Goal: Task Accomplishment & Management: Complete application form

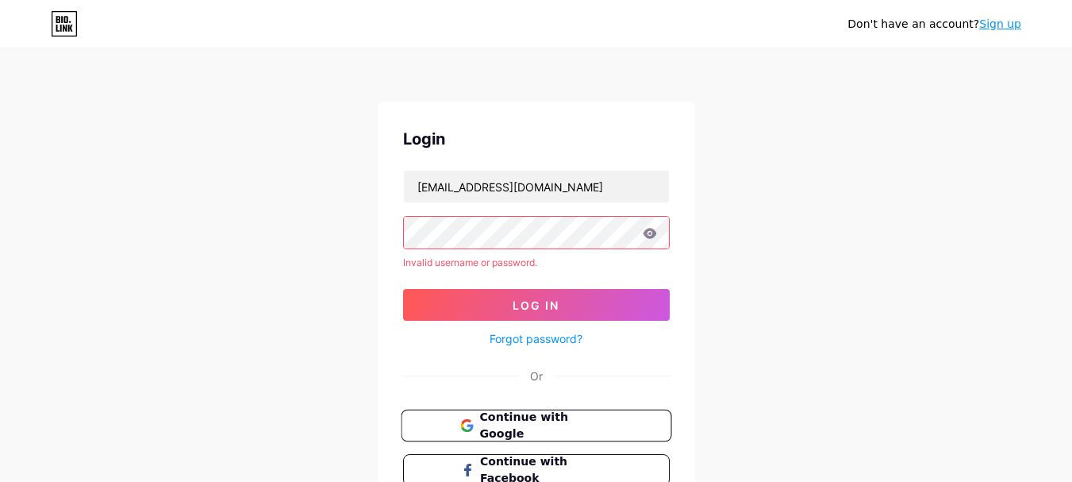
click at [537, 422] on span "Continue with Google" at bounding box center [545, 426] width 133 height 34
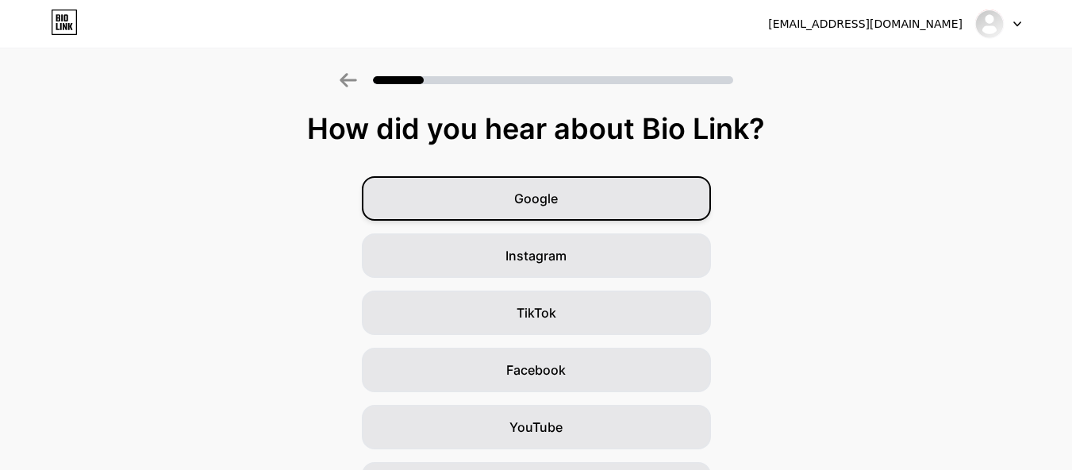
click at [547, 193] on span "Google" at bounding box center [536, 198] width 44 height 19
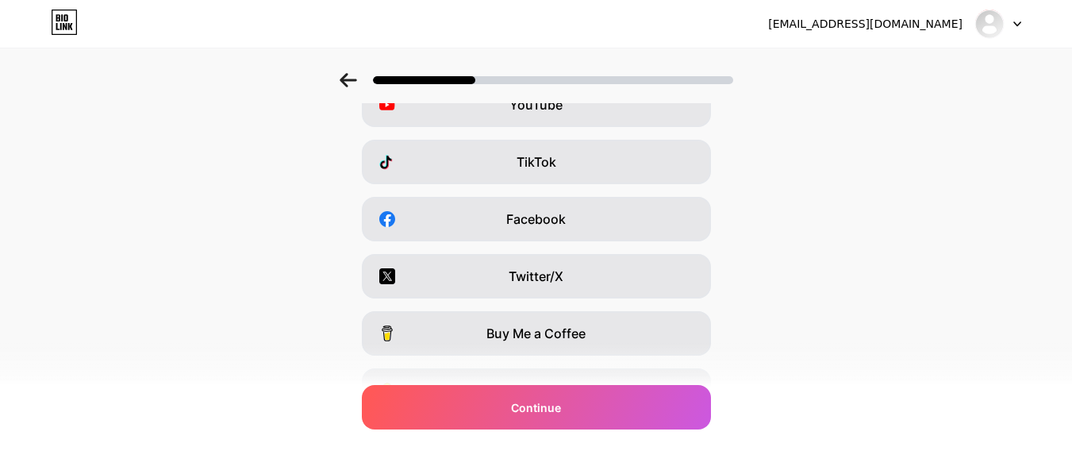
scroll to position [135, 0]
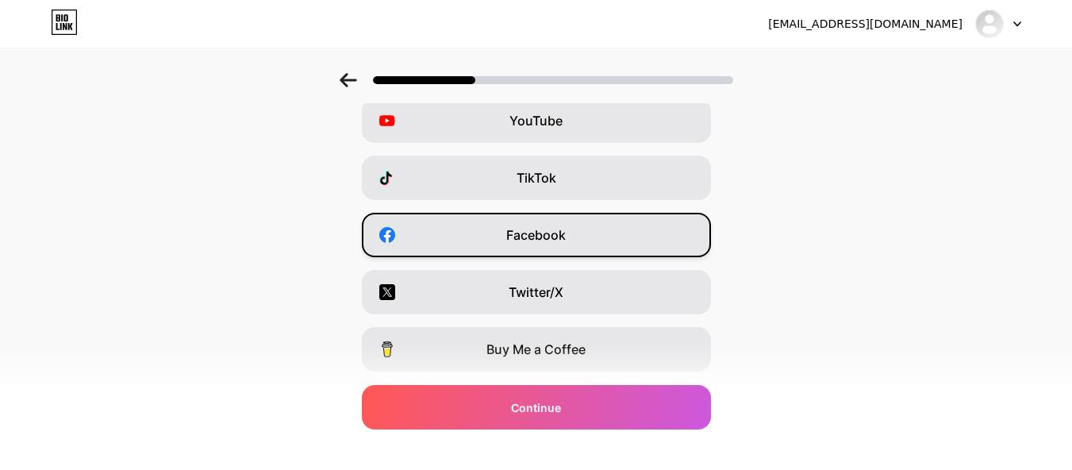
click at [537, 240] on span "Facebook" at bounding box center [536, 234] width 60 height 19
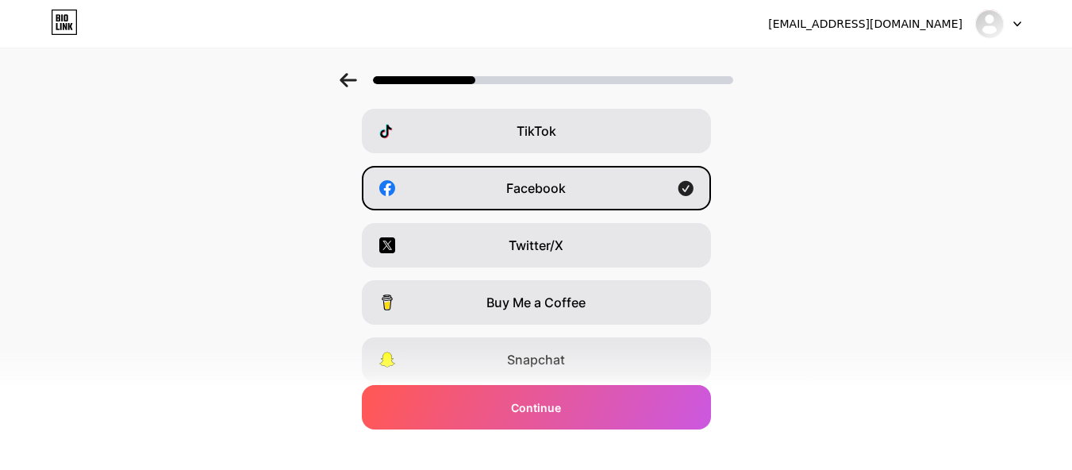
scroll to position [0, 0]
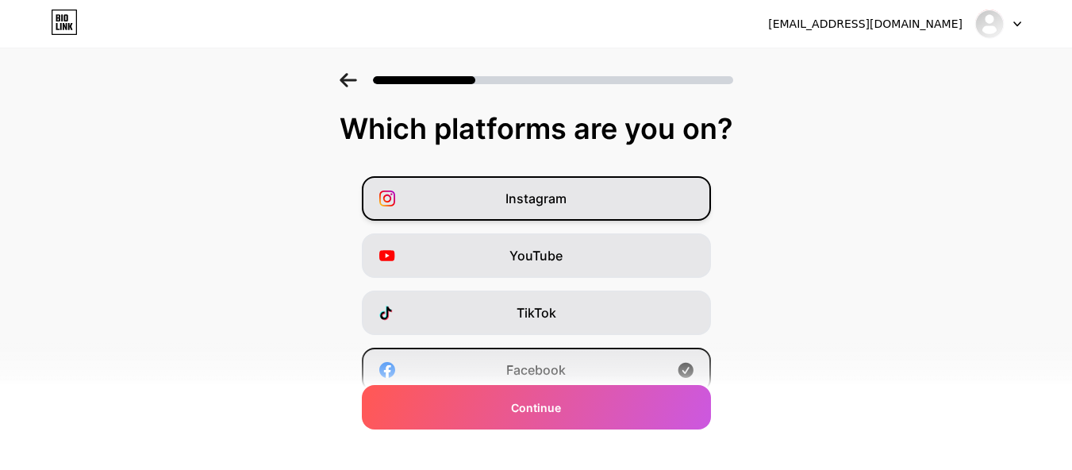
click at [621, 211] on div "Instagram" at bounding box center [536, 198] width 349 height 44
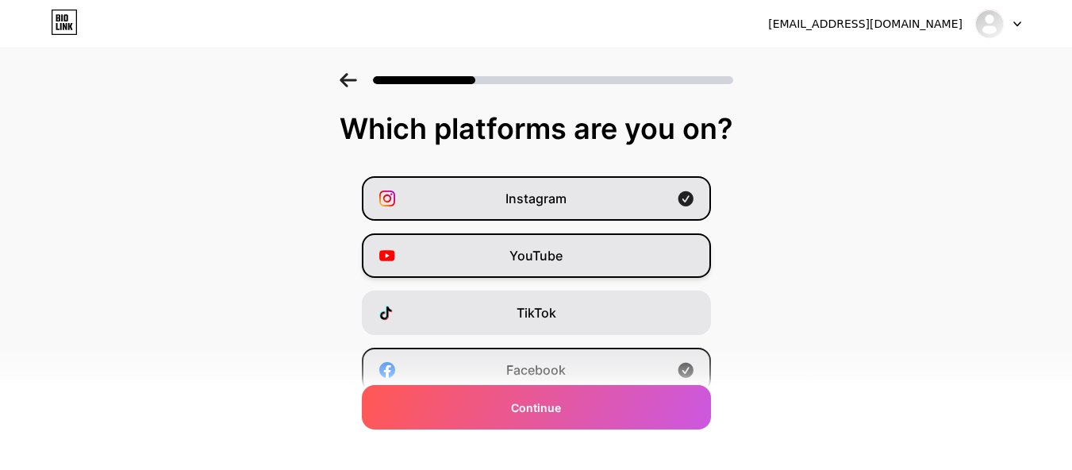
scroll to position [79, 0]
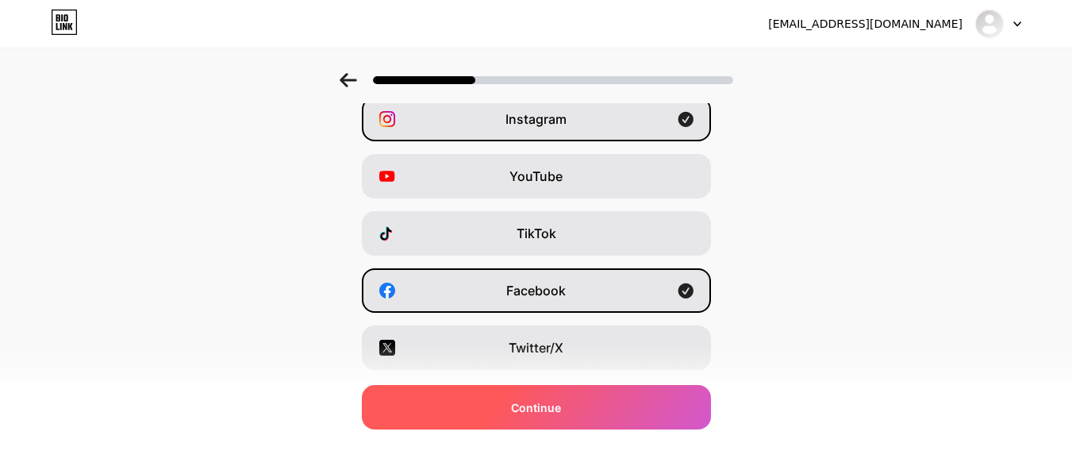
click at [588, 398] on div "Continue" at bounding box center [536, 407] width 349 height 44
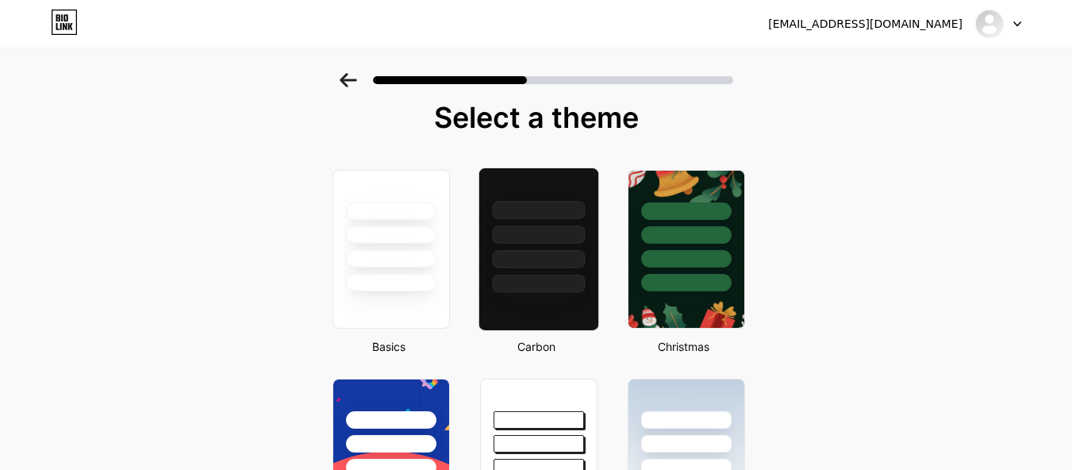
scroll to position [0, 0]
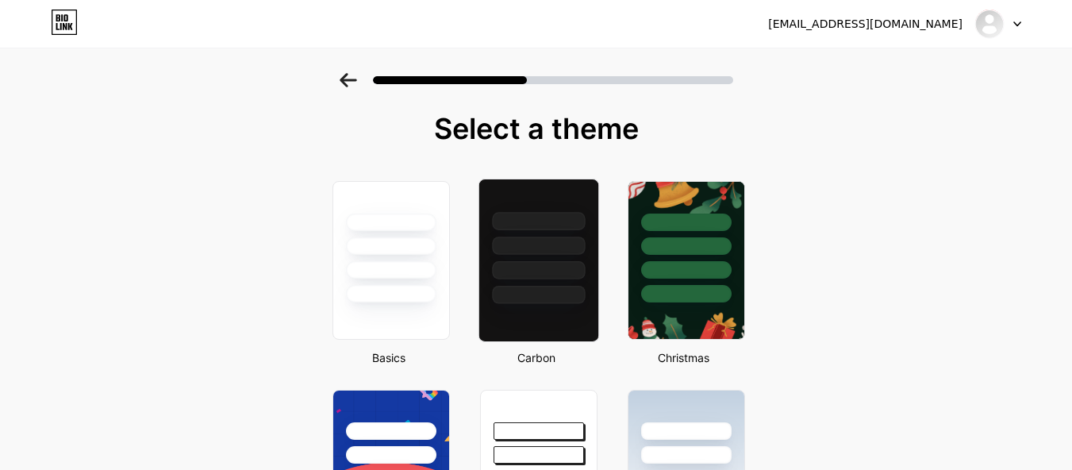
click at [548, 260] on div at bounding box center [538, 241] width 119 height 125
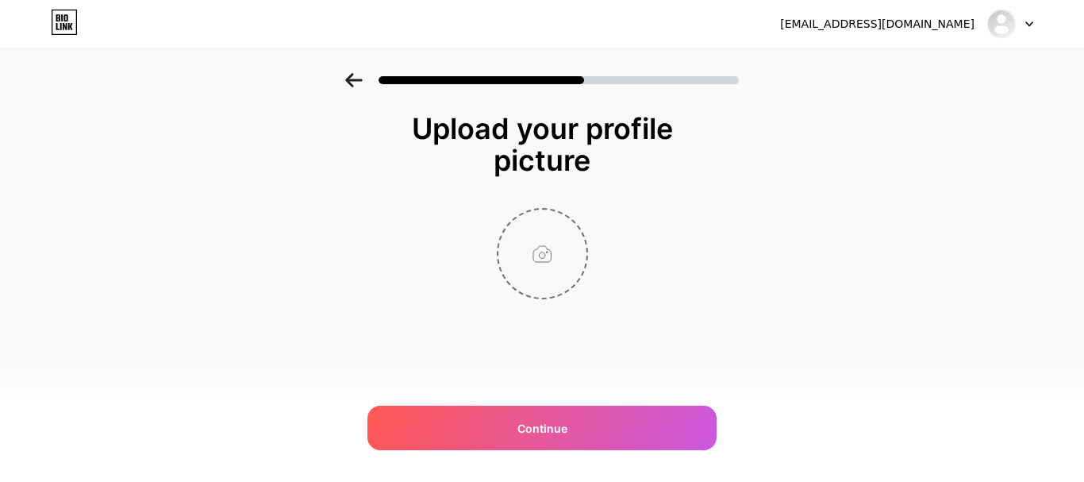
click at [548, 248] on input "file" at bounding box center [542, 254] width 88 height 88
type input "C:\fakepath\SinaGrass Logo.png"
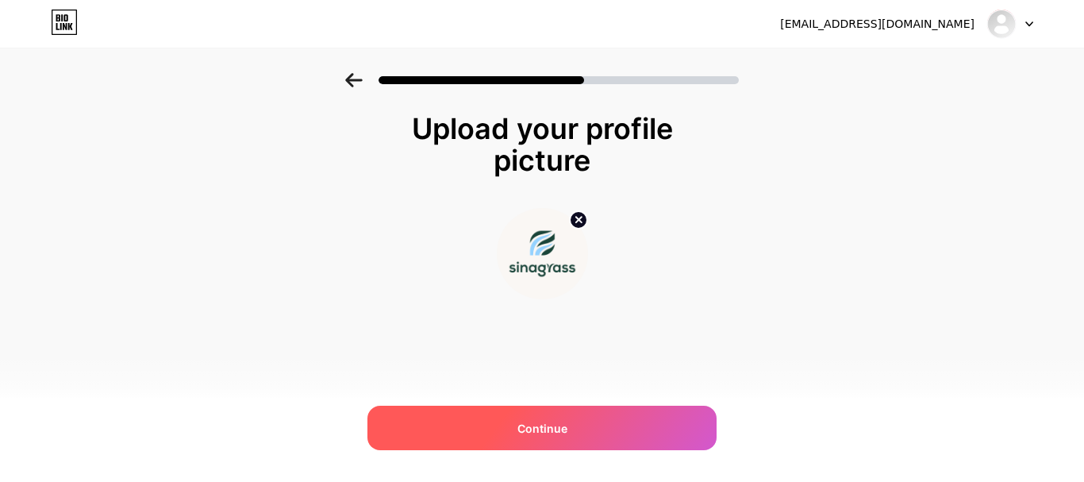
click at [575, 429] on div "Continue" at bounding box center [541, 428] width 349 height 44
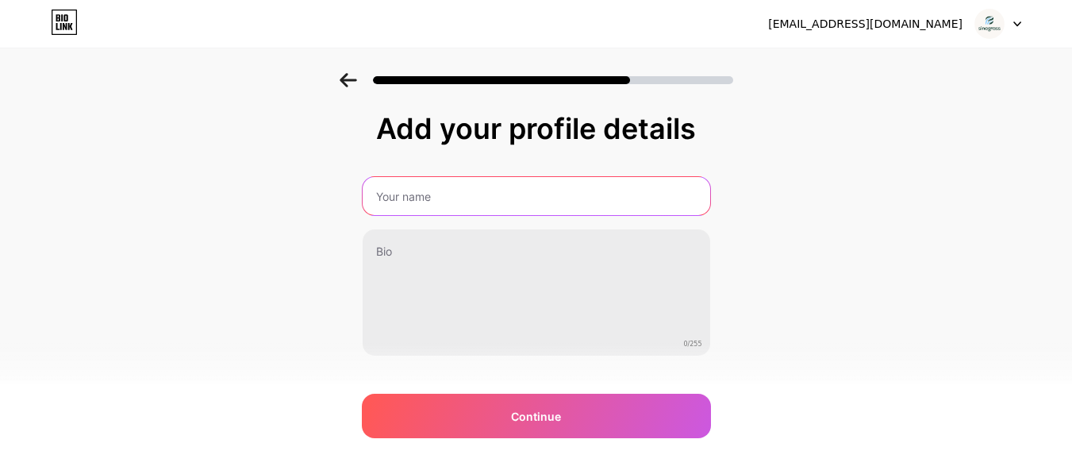
click at [411, 198] on input "text" at bounding box center [537, 196] width 348 height 38
type input "SinaGrass"
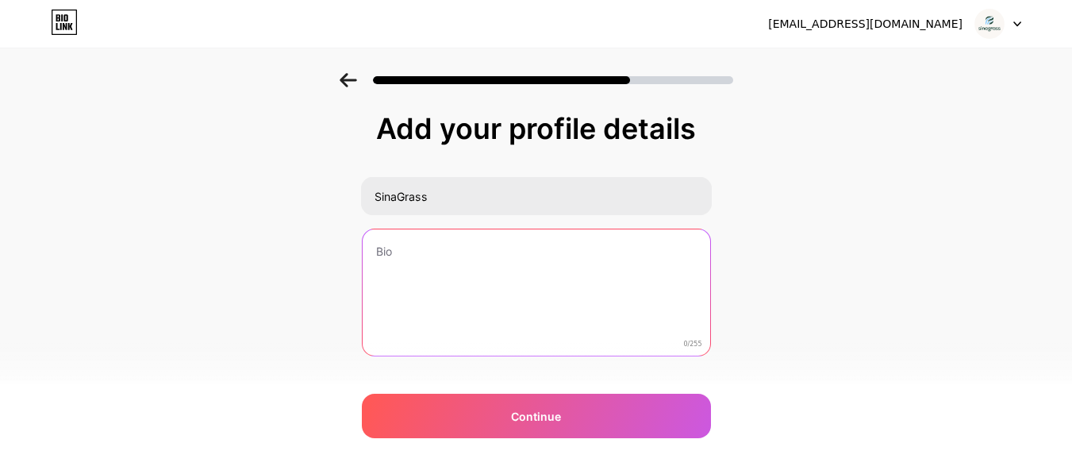
click at [402, 257] on textarea at bounding box center [537, 293] width 348 height 128
paste textarea "SinaGrass specializes in premium grass products and installation in Dubai. Expe…"
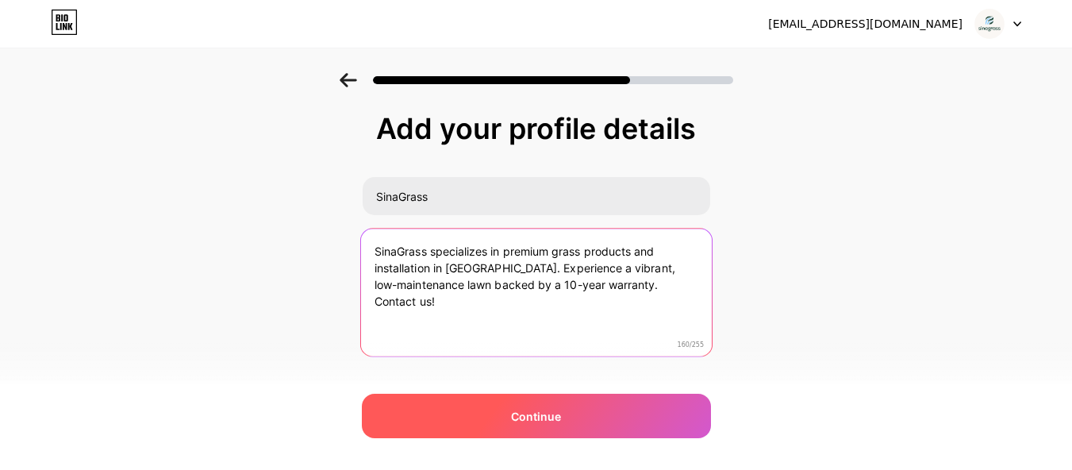
type textarea "SinaGrass specializes in premium grass products and installation in Dubai. Expe…"
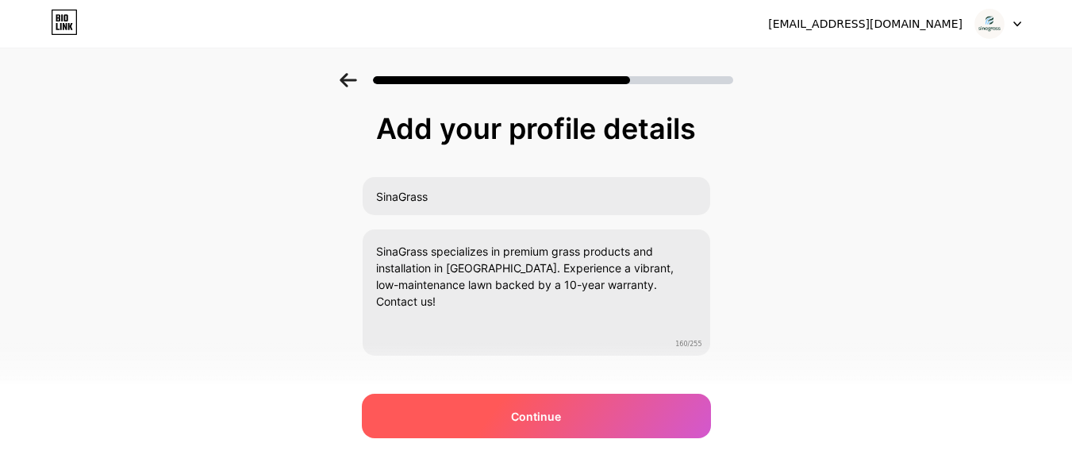
click at [552, 422] on span "Continue" at bounding box center [536, 416] width 50 height 17
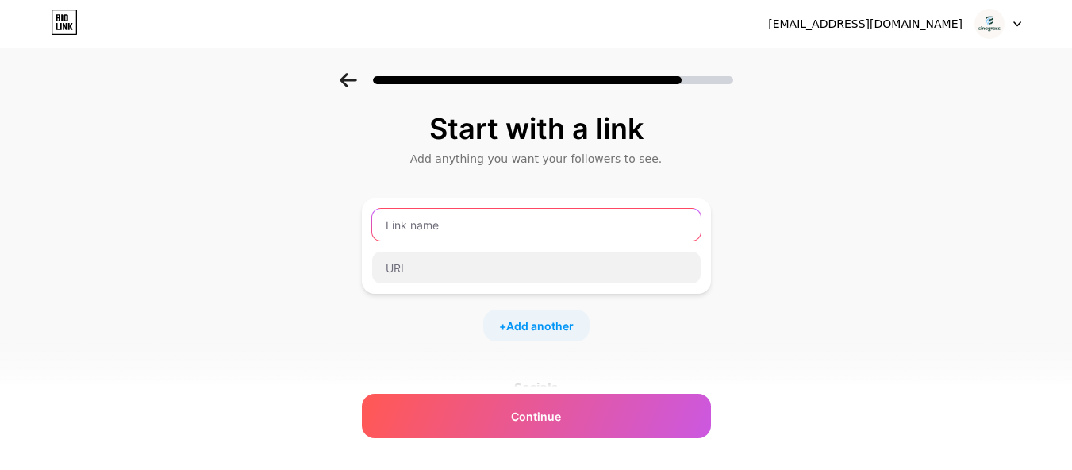
click at [424, 229] on input "text" at bounding box center [536, 225] width 329 height 32
paste input "Trending Uses of Evergreen Synthetic Grass in Dubai for Residential and Commerc…"
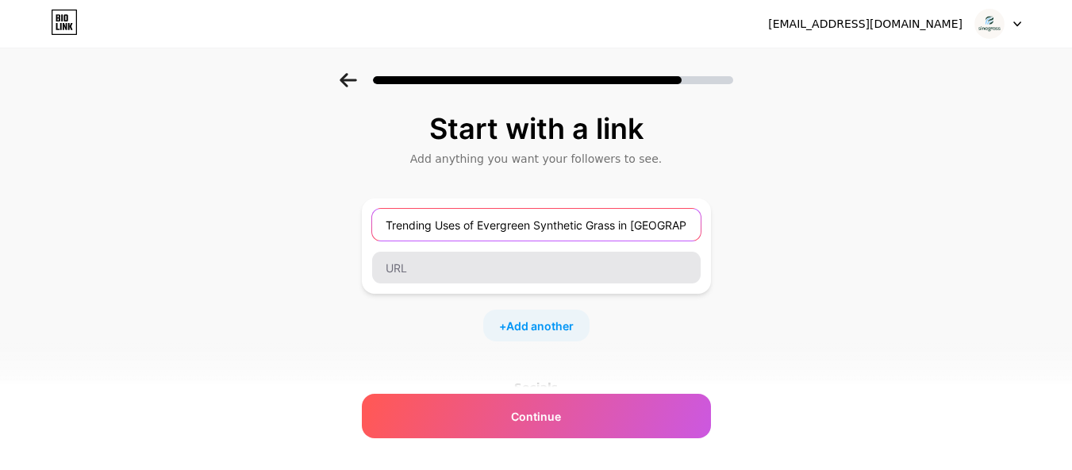
scroll to position [0, 187]
type input "Trending Uses of Evergreen Synthetic Grass in Dubai for Residential and Commerc…"
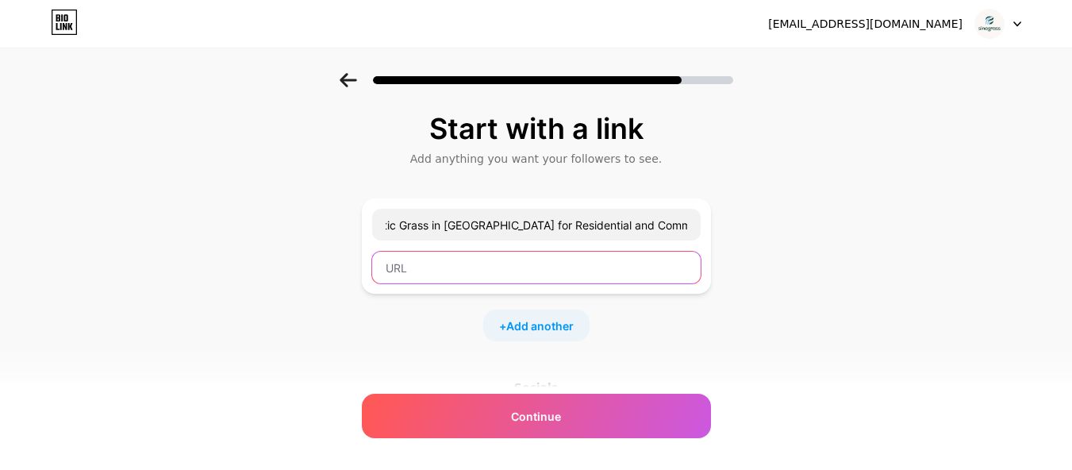
click at [477, 271] on input "text" at bounding box center [536, 268] width 329 height 32
paste input "https://sinagrass.com/evergreen-synthetic-grass-in-dubai-for-residential-and-co…"
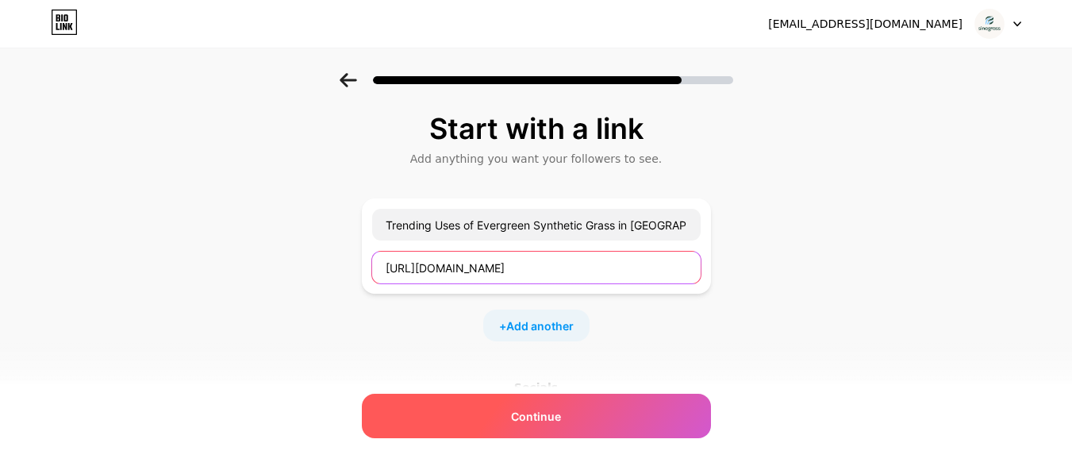
type input "https://sinagrass.com/evergreen-synthetic-grass-in-dubai-for-residential-and-co…"
click at [537, 414] on span "Continue" at bounding box center [536, 416] width 50 height 17
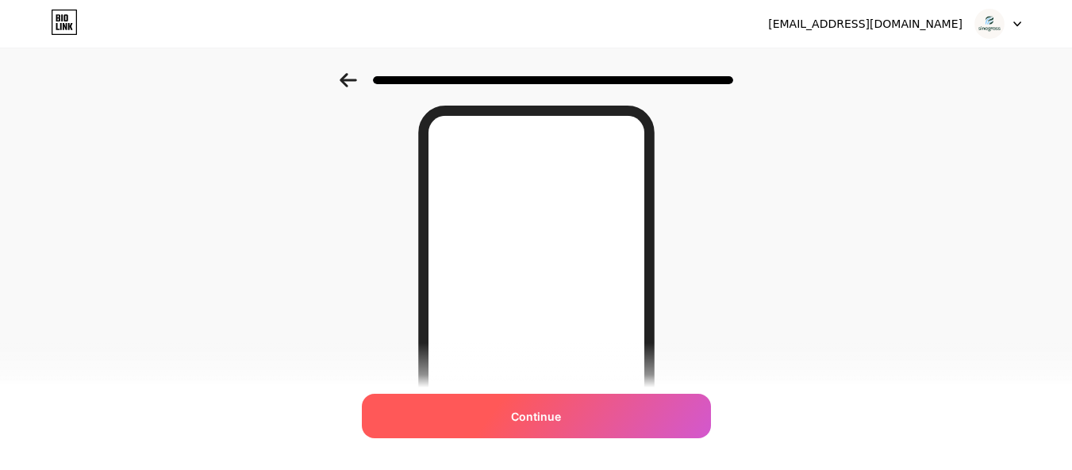
scroll to position [79, 0]
click at [540, 410] on span "Continue" at bounding box center [536, 416] width 50 height 17
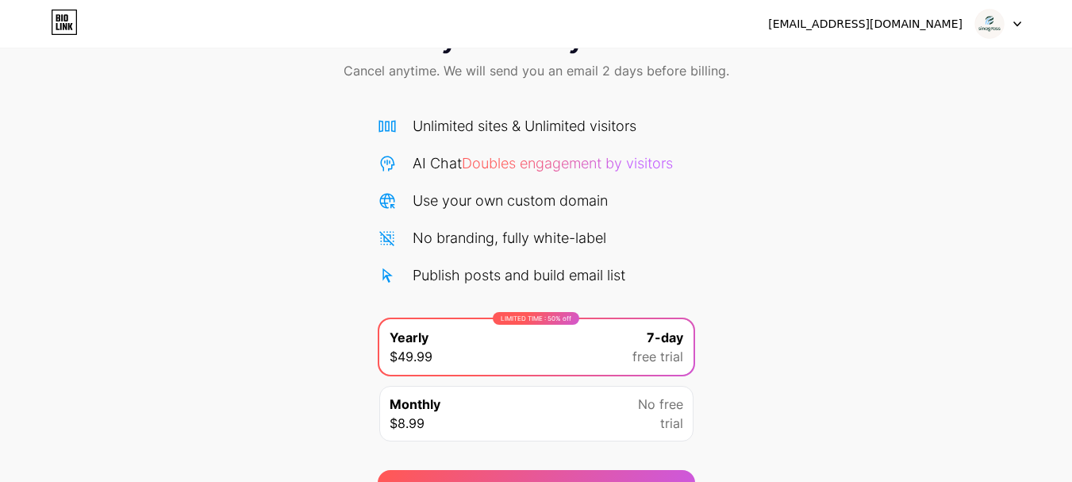
scroll to position [157, 0]
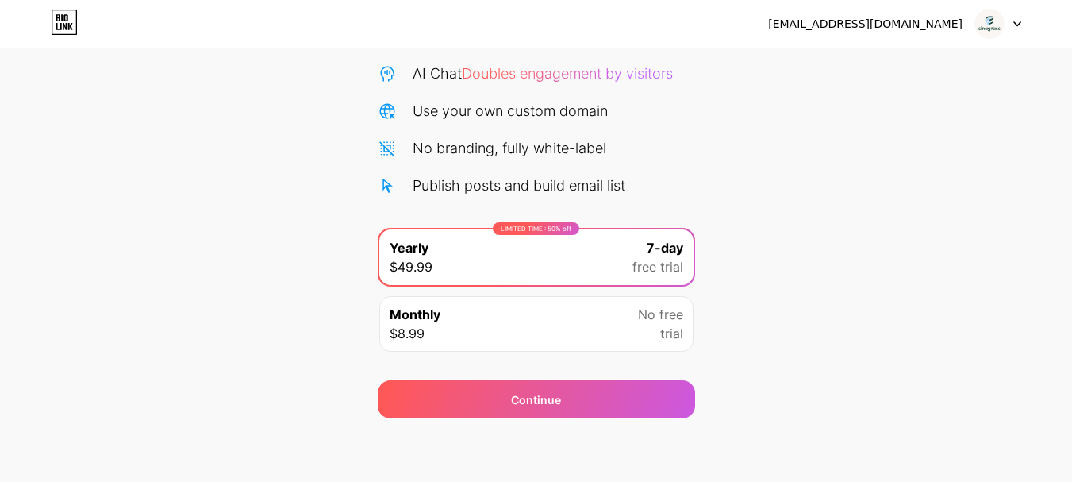
click at [552, 438] on div "sinagrass6@gmail.com Logout Link Copied Start your 7 day free trial Cancel anyt…" at bounding box center [536, 162] width 1072 height 639
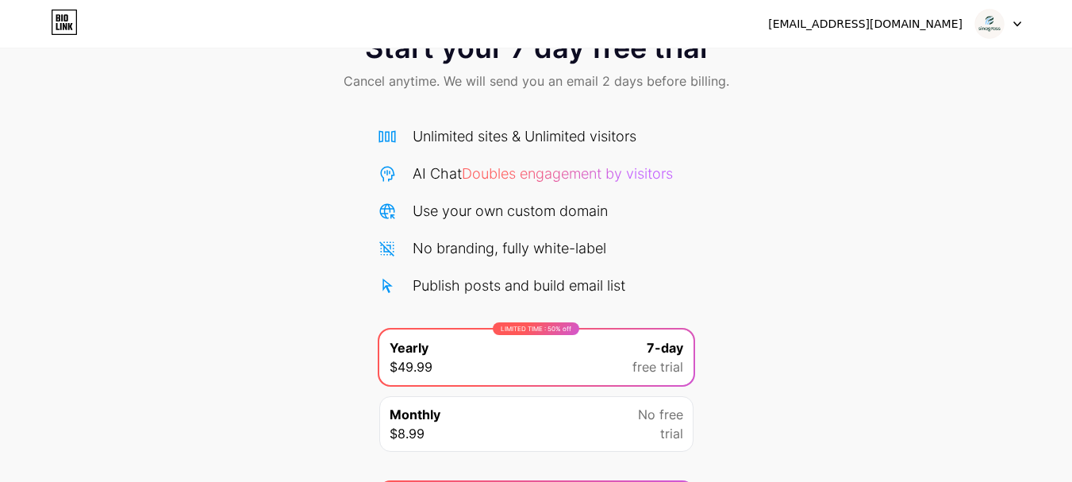
scroll to position [0, 0]
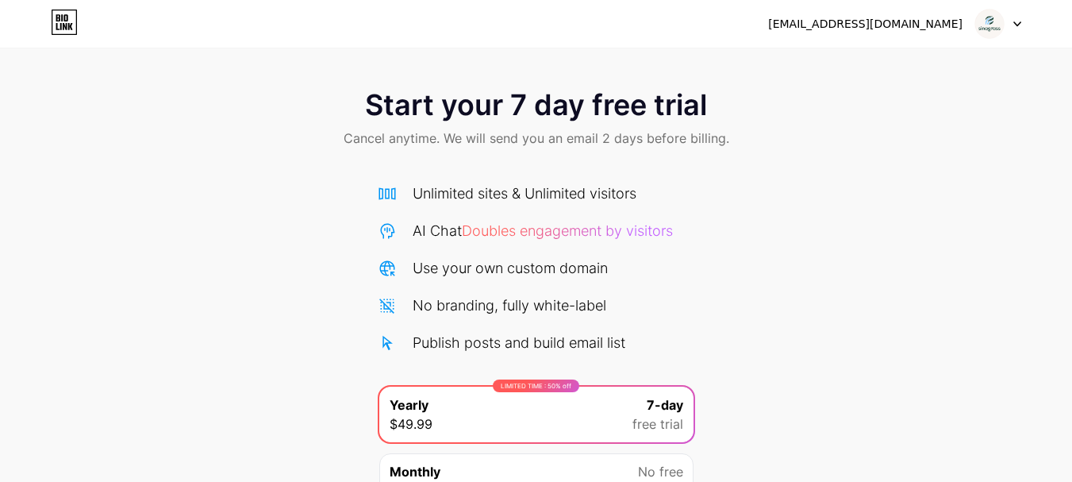
drag, startPoint x: 91, startPoint y: 33, endPoint x: 74, endPoint y: 34, distance: 17.5
click at [85, 34] on div "sinagrass6@gmail.com Logout" at bounding box center [536, 24] width 1072 height 29
click at [74, 34] on icon at bounding box center [64, 22] width 25 height 25
click at [983, 17] on img at bounding box center [990, 24] width 30 height 30
drag, startPoint x: 850, startPoint y: 180, endPoint x: 548, endPoint y: 190, distance: 301.7
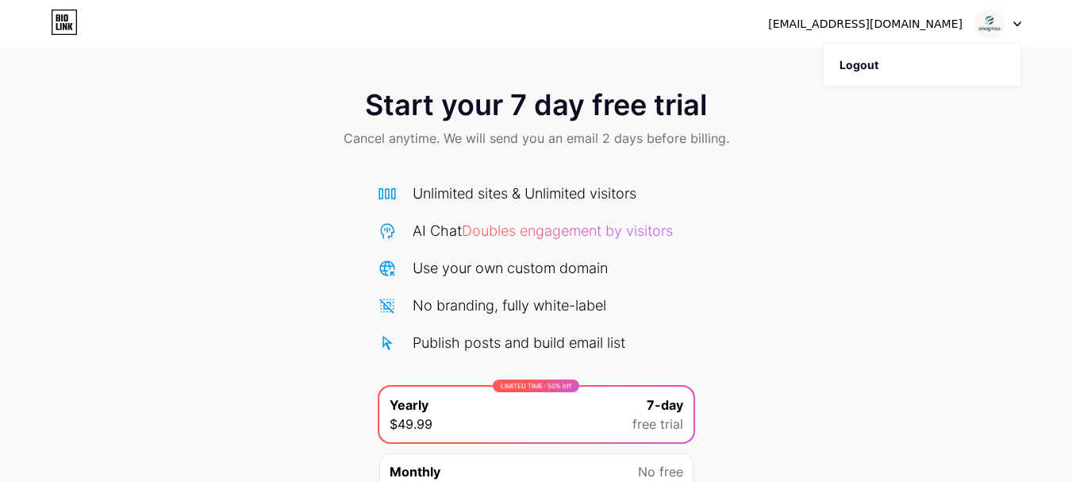
click at [849, 182] on div "Start your 7 day free trial Cancel anytime. We will send you an email 2 days be…" at bounding box center [536, 324] width 1072 height 502
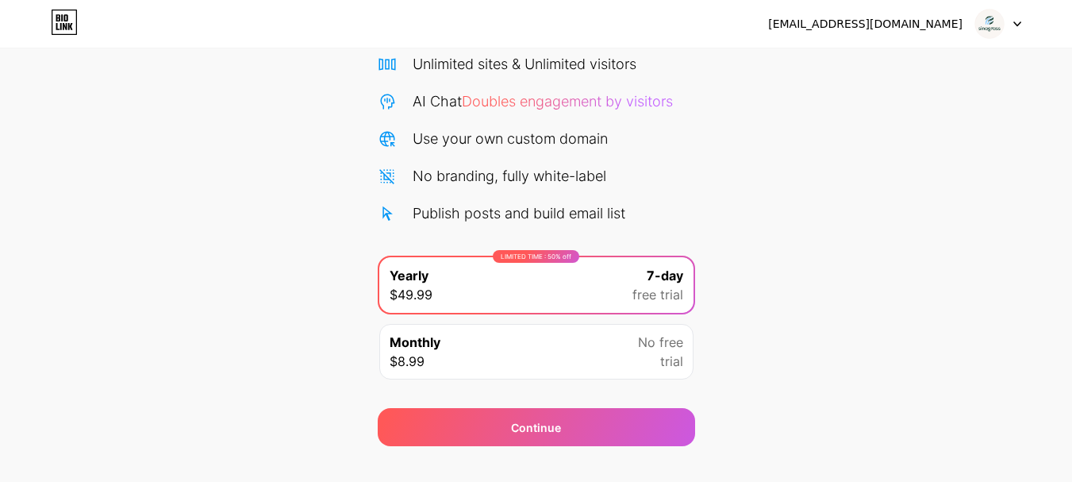
scroll to position [157, 0]
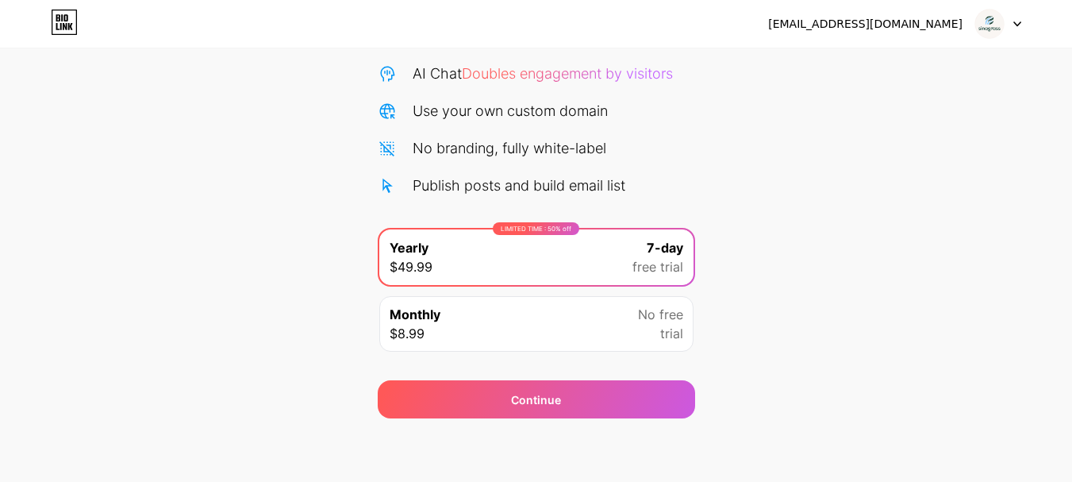
click at [551, 318] on div "Monthly $8.99 No free trial" at bounding box center [536, 324] width 314 height 56
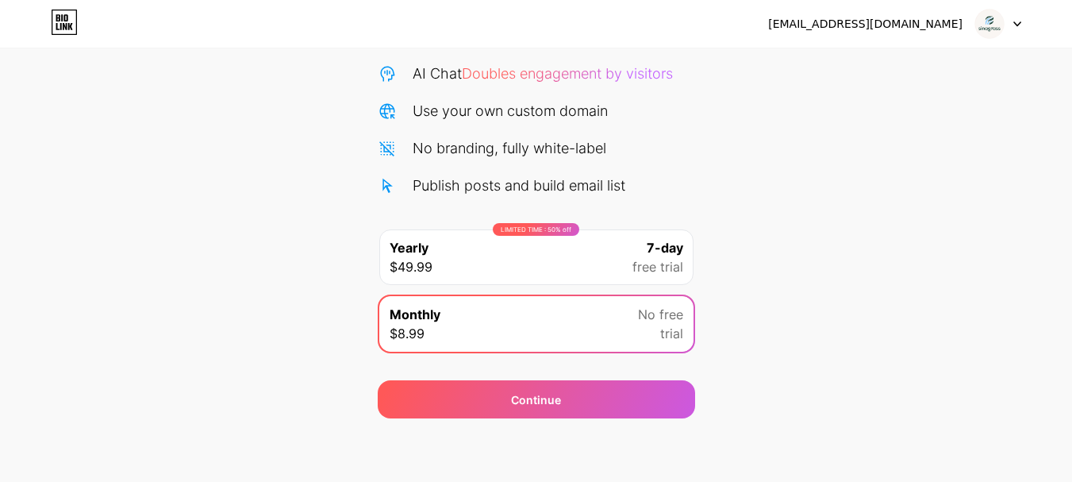
click at [602, 256] on div "LIMITED TIME : 50% off Yearly $49.99 7-day free trial" at bounding box center [536, 257] width 314 height 56
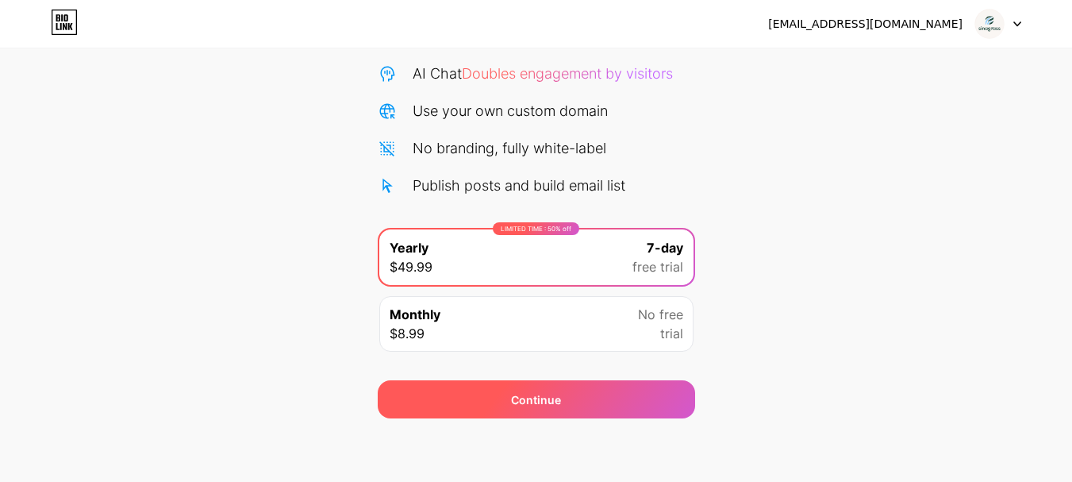
click at [552, 410] on div "Continue" at bounding box center [536, 399] width 317 height 38
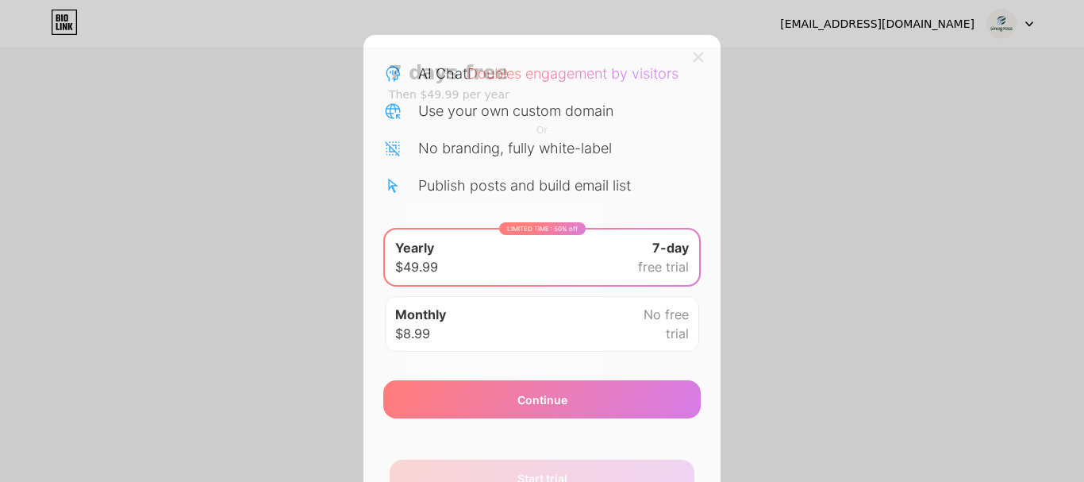
click at [694, 58] on icon at bounding box center [698, 57] width 9 height 9
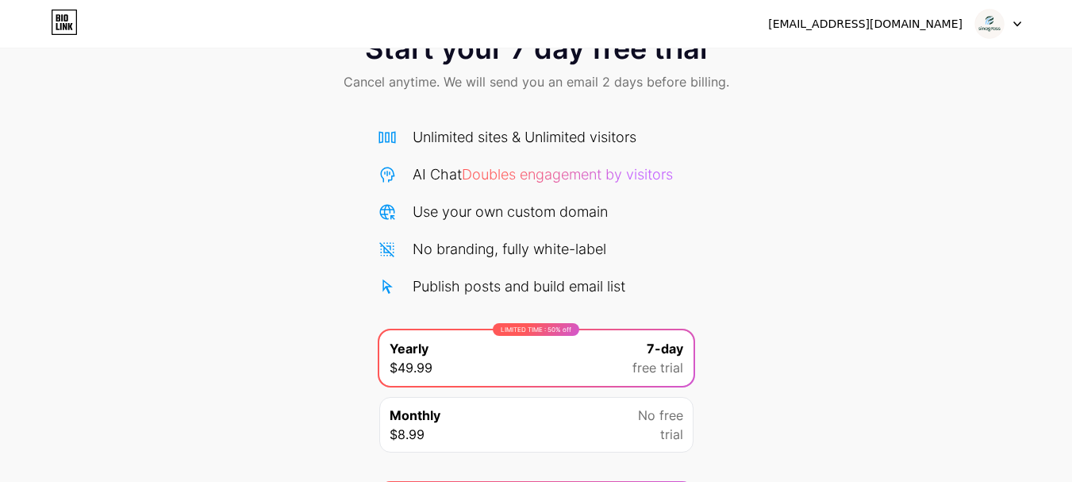
scroll to position [0, 0]
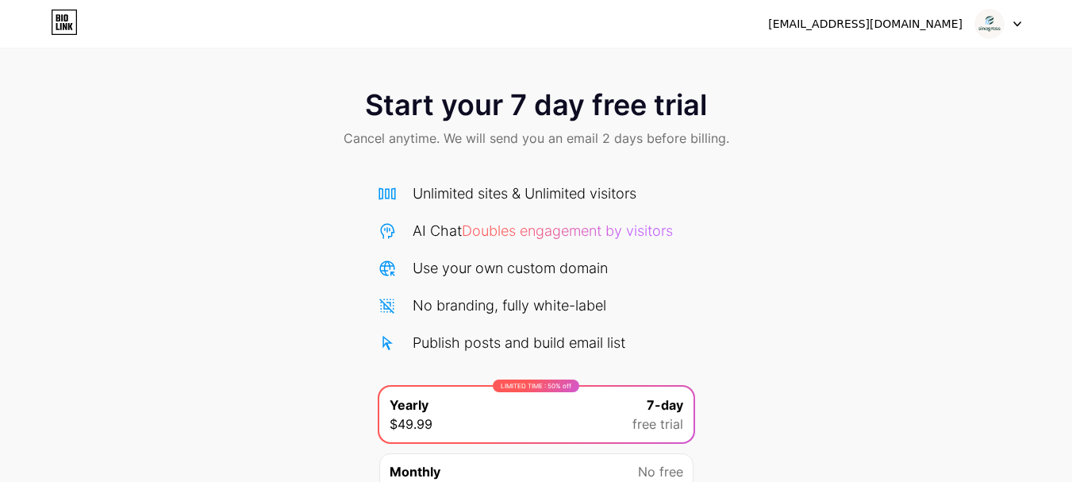
click at [61, 30] on icon at bounding box center [64, 22] width 27 height 25
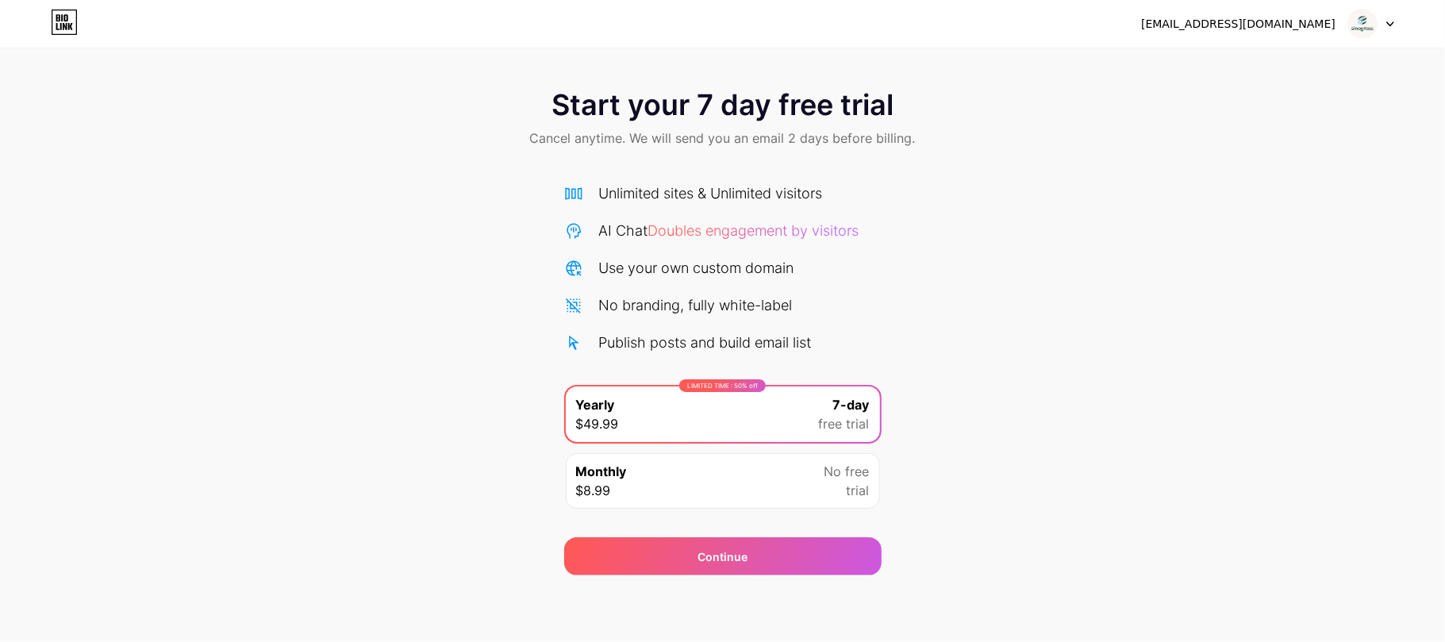
click at [1063, 114] on div "Start your 7 day free trial Cancel anytime. We will send you an email 2 days be…" at bounding box center [722, 120] width 1445 height 94
drag, startPoint x: 1296, startPoint y: 194, endPoint x: 1263, endPoint y: 216, distance: 39.4
click at [1083, 198] on div "Start your 7 day free trial Cancel anytime. We will send you an email 2 days be…" at bounding box center [722, 324] width 1445 height 502
click at [1083, 86] on div "Start your 7 day free trial Cancel anytime. We will send you an email 2 days be…" at bounding box center [722, 120] width 1445 height 94
click at [1083, 27] on img at bounding box center [1363, 24] width 30 height 30
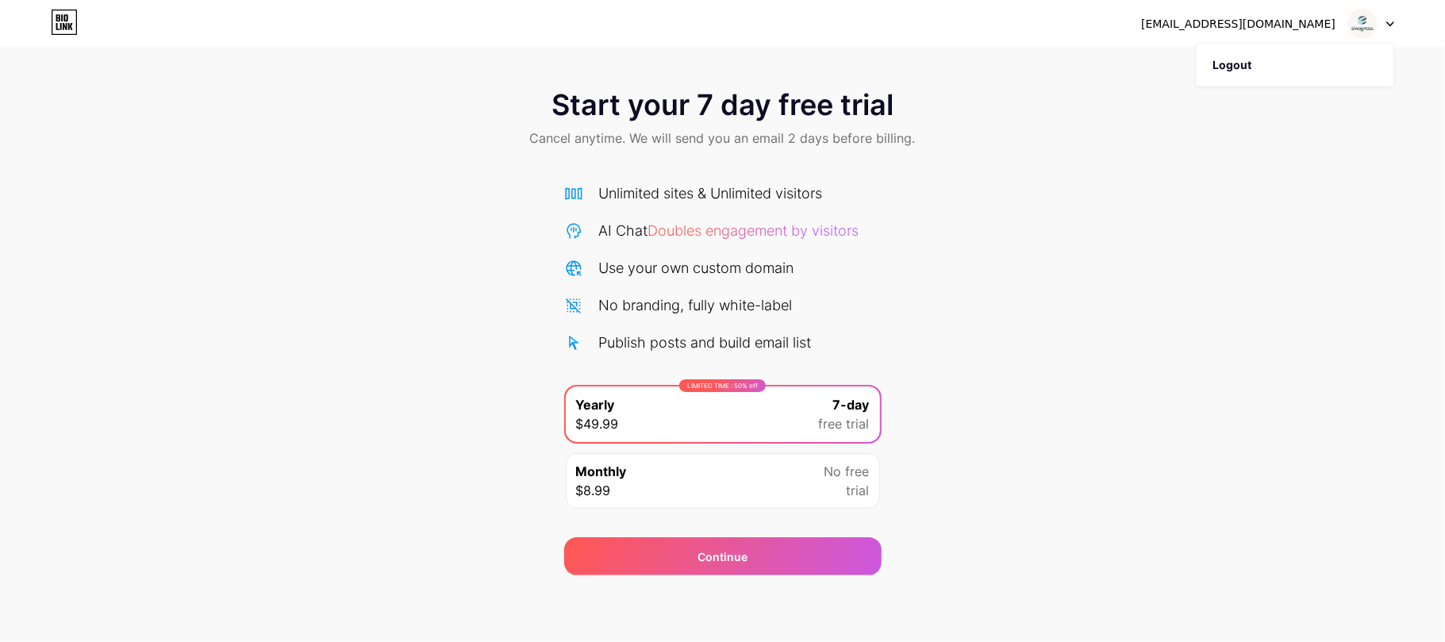
click at [1083, 27] on img at bounding box center [1363, 24] width 30 height 30
click at [56, 23] on icon at bounding box center [64, 22] width 27 height 25
click at [768, 481] on div "Continue" at bounding box center [722, 556] width 317 height 38
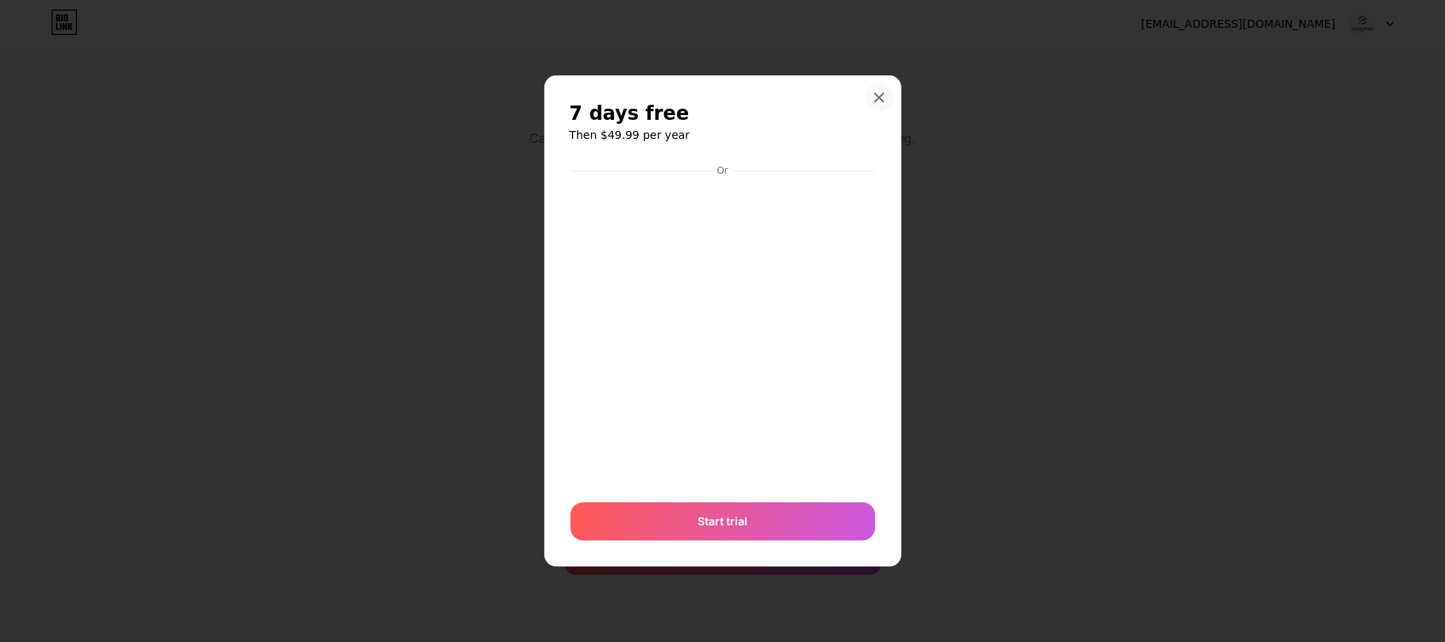
click at [878, 102] on icon at bounding box center [879, 97] width 13 height 13
